Goal: Connect with others: Connect with others

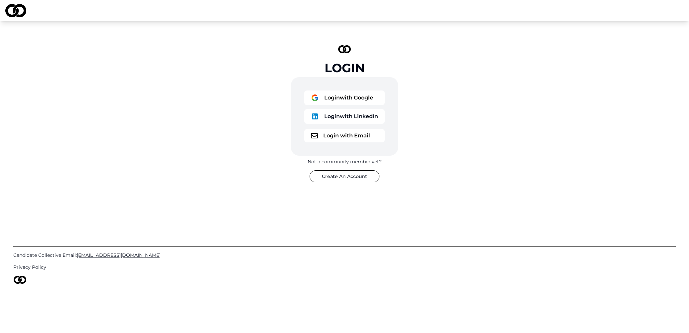
click at [342, 134] on button "Login with Email" at bounding box center [344, 135] width 80 height 13
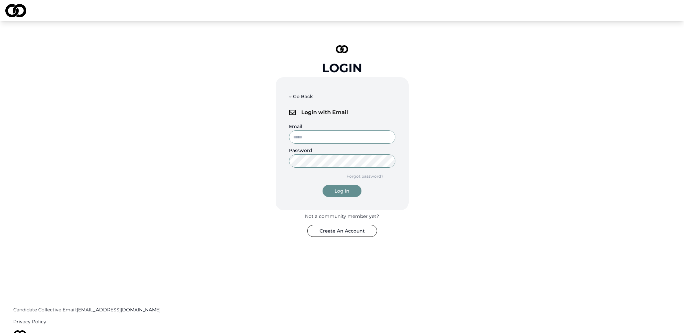
type input "**********"
click at [335, 134] on input "**********" at bounding box center [342, 136] width 106 height 13
click at [345, 191] on div "Log In" at bounding box center [341, 190] width 15 height 7
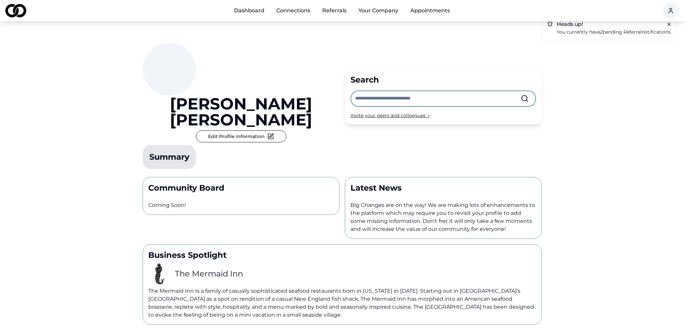
click at [299, 11] on link "Connections" at bounding box center [293, 10] width 45 height 13
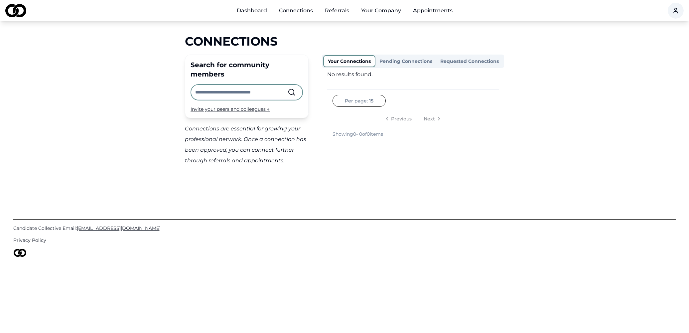
click at [400, 56] on button "Pending Connections" at bounding box center [405, 61] width 61 height 11
click at [457, 60] on button "Requested Connections" at bounding box center [469, 61] width 66 height 11
click at [349, 60] on button "Your Connections" at bounding box center [349, 61] width 52 height 12
drag, startPoint x: 327, startPoint y: 73, endPoint x: 375, endPoint y: 73, distance: 47.5
click at [375, 73] on div "No results found." at bounding box center [412, 74] width 171 height 8
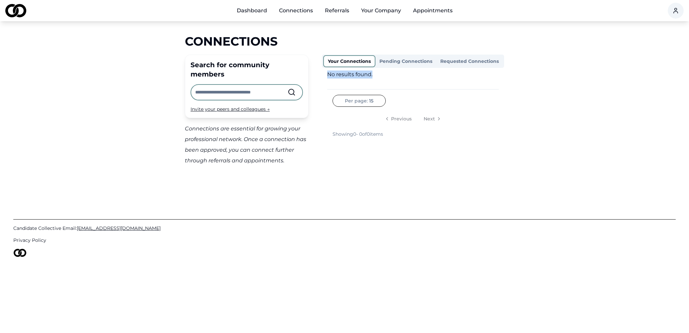
click at [397, 58] on button "Pending Connections" at bounding box center [405, 61] width 61 height 11
click at [457, 58] on button "Requested Connections" at bounding box center [469, 61] width 68 height 12
click at [419, 60] on button "Pending Connections" at bounding box center [404, 61] width 61 height 11
click at [354, 59] on button "Your Connections" at bounding box center [348, 61] width 51 height 11
